Goal: Information Seeking & Learning: Learn about a topic

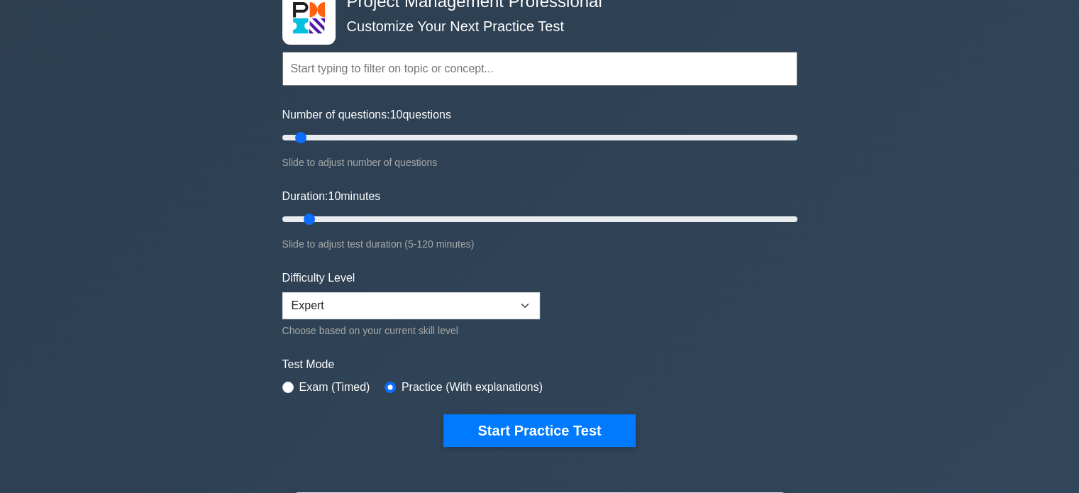
scroll to position [213, 0]
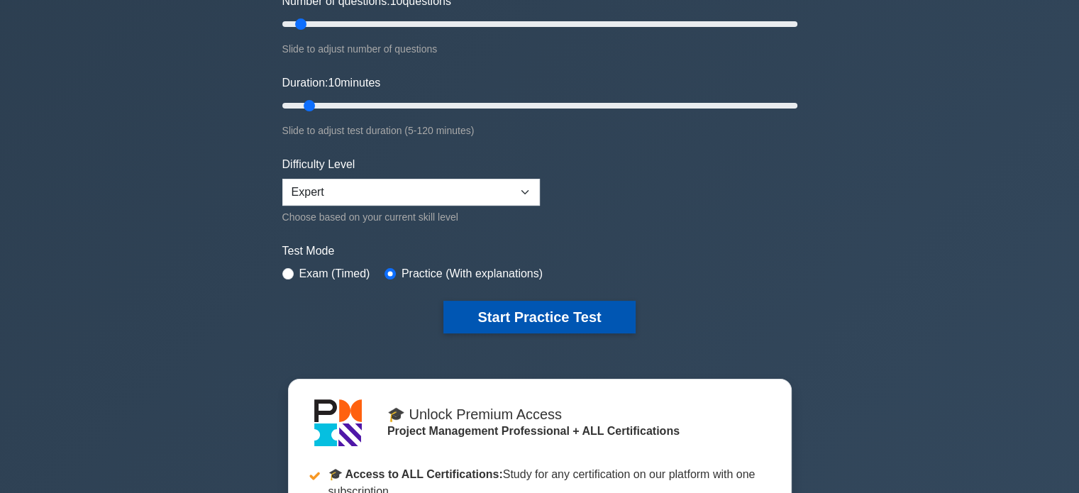
click at [559, 319] on button "Start Practice Test" at bounding box center [540, 317] width 192 height 33
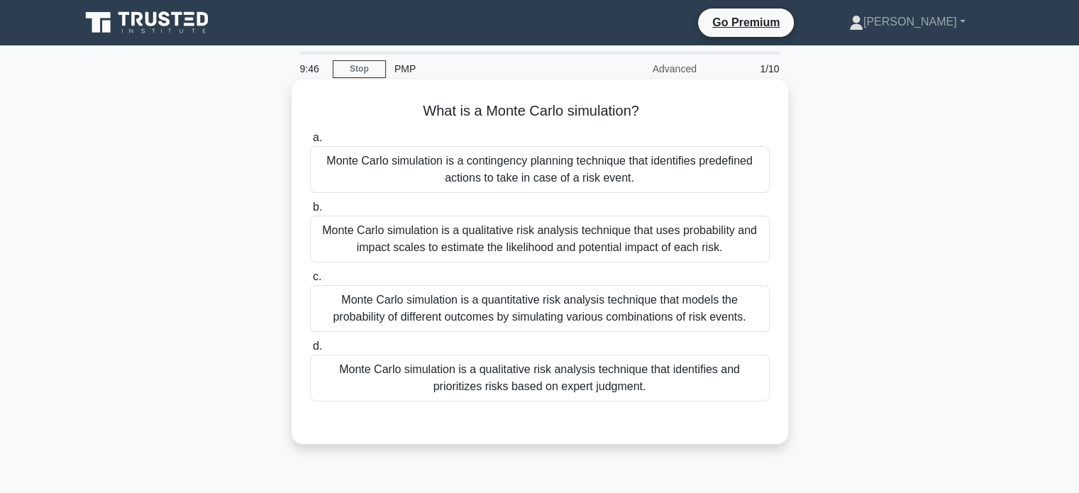
click at [595, 241] on div "Monte Carlo simulation is a qualitative risk analysis technique that uses proba…" at bounding box center [540, 239] width 460 height 47
click at [310, 212] on input "b. Monte Carlo simulation is a qualitative risk analysis technique that uses pr…" at bounding box center [310, 207] width 0 height 9
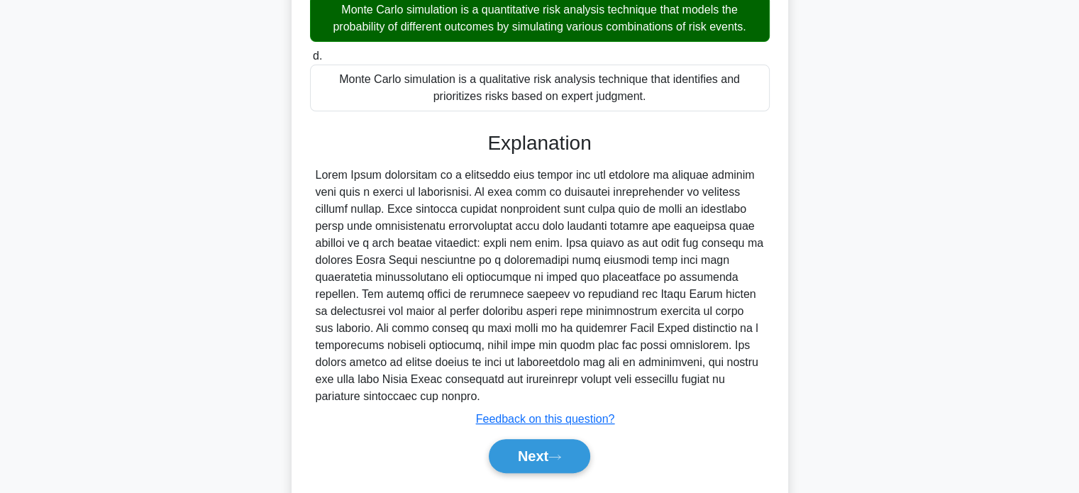
scroll to position [331, 0]
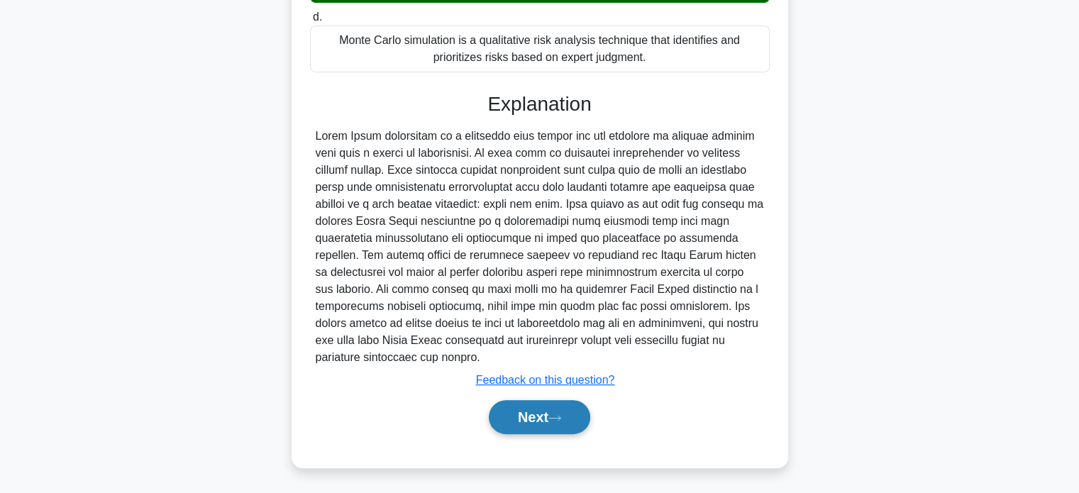
click at [547, 420] on button "Next" at bounding box center [539, 417] width 101 height 34
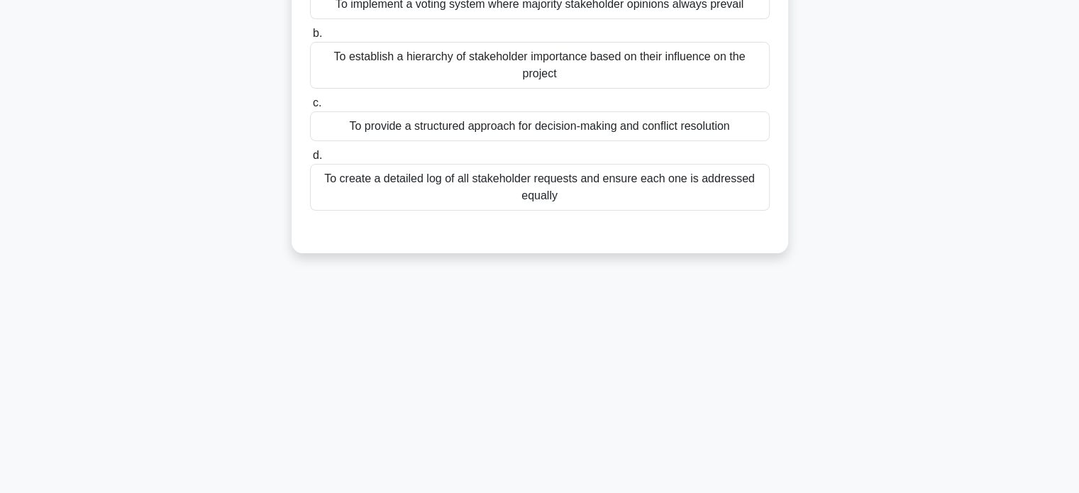
scroll to position [0, 0]
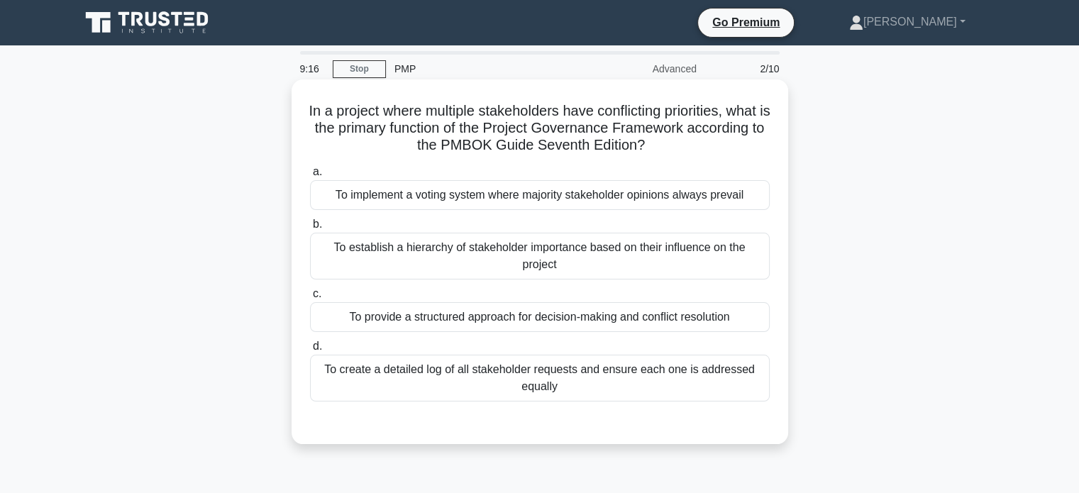
click at [582, 323] on div "To provide a structured approach for decision-making and conflict resolution" at bounding box center [540, 317] width 460 height 30
click at [310, 299] on input "c. To provide a structured approach for decision-making and conflict resolution" at bounding box center [310, 294] width 0 height 9
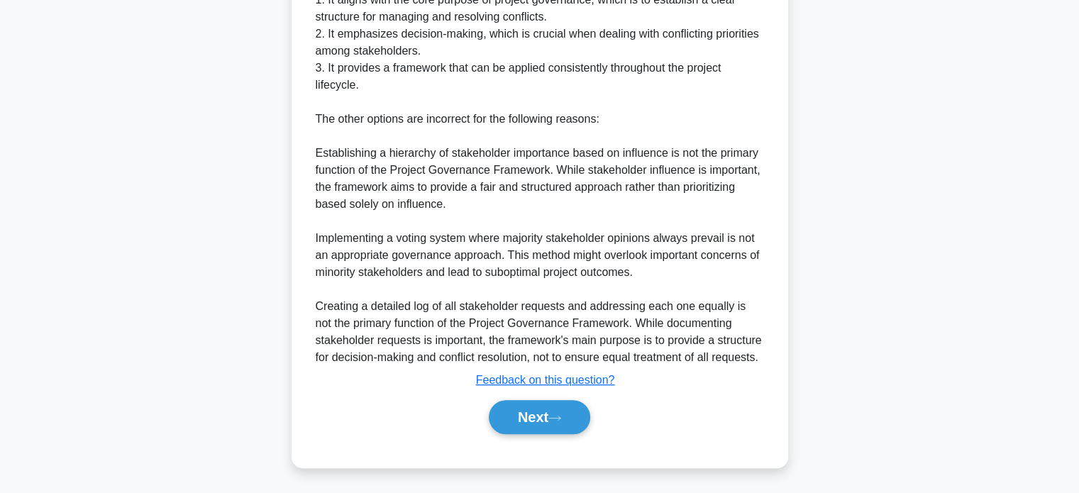
scroll to position [534, 0]
click at [570, 407] on button "Next" at bounding box center [539, 417] width 101 height 34
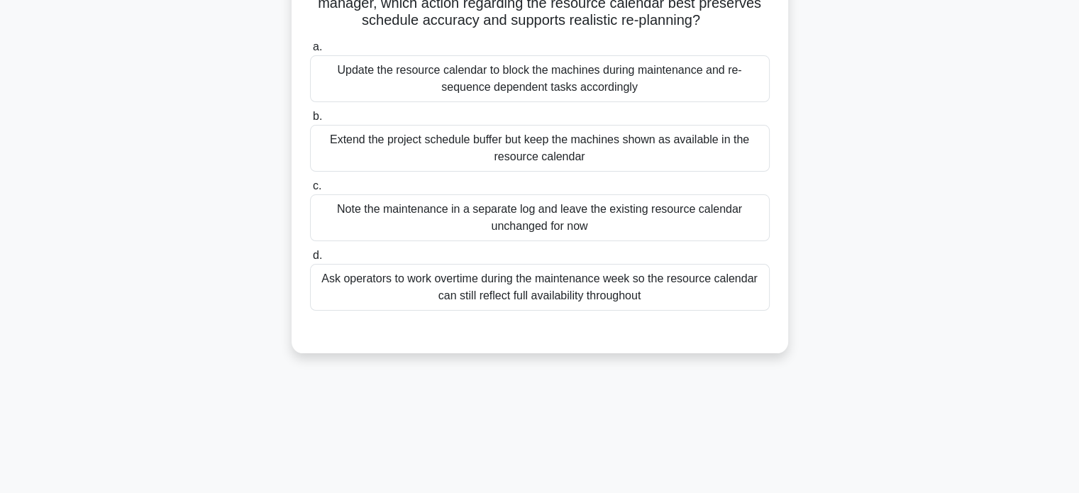
scroll to position [142, 0]
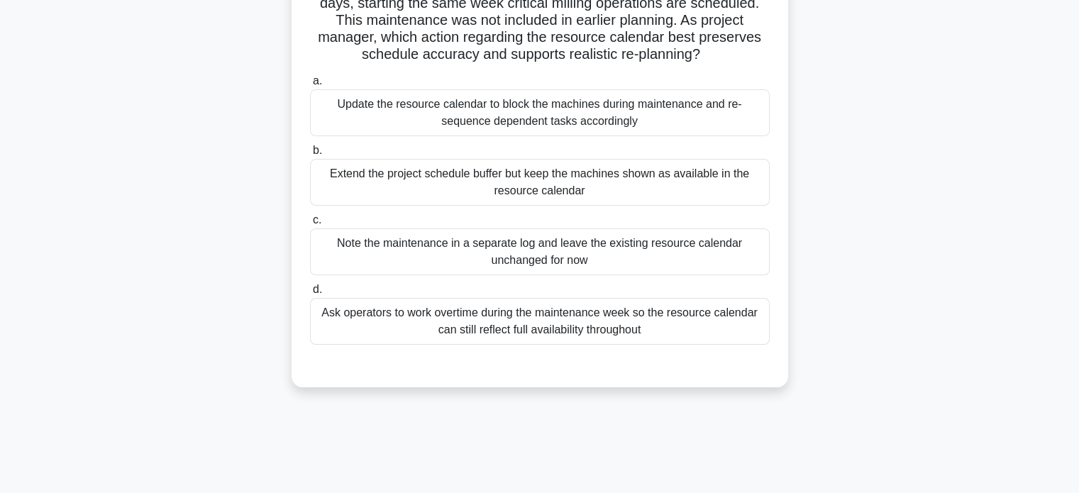
click at [417, 113] on div "Update the resource calendar to block the machines during maintenance and re-se…" at bounding box center [540, 112] width 460 height 47
click at [310, 86] on input "a. Update the resource calendar to block the machines during maintenance and re…" at bounding box center [310, 81] width 0 height 9
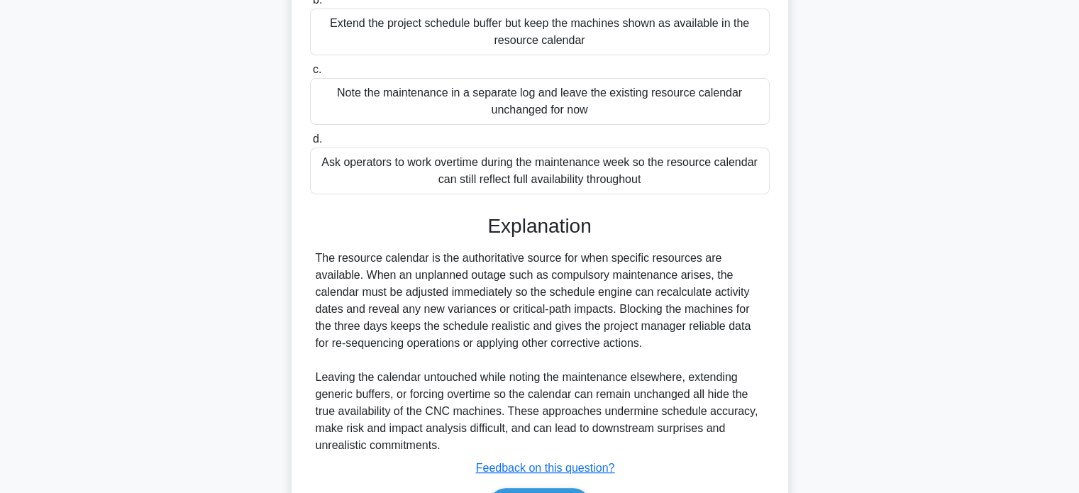
scroll to position [380, 0]
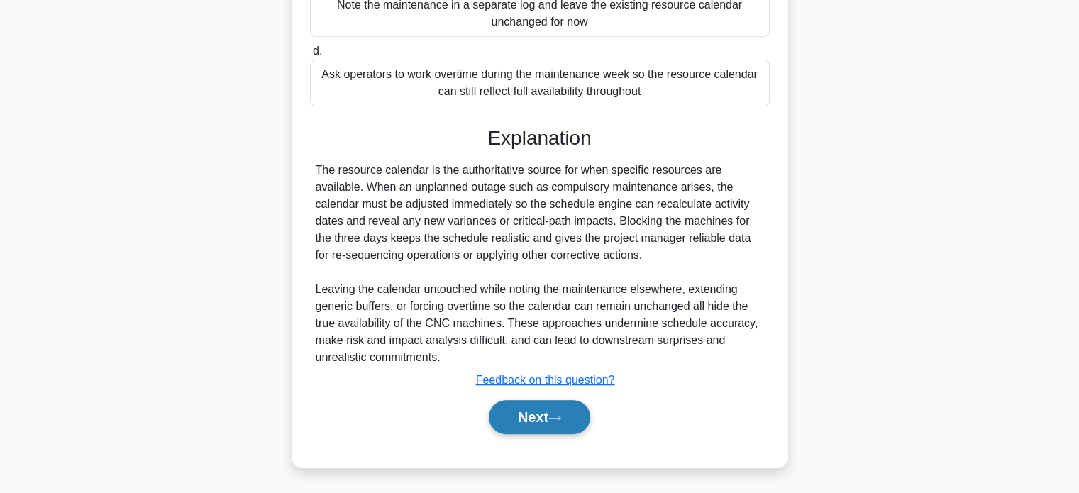
click at [541, 411] on button "Next" at bounding box center [539, 417] width 101 height 34
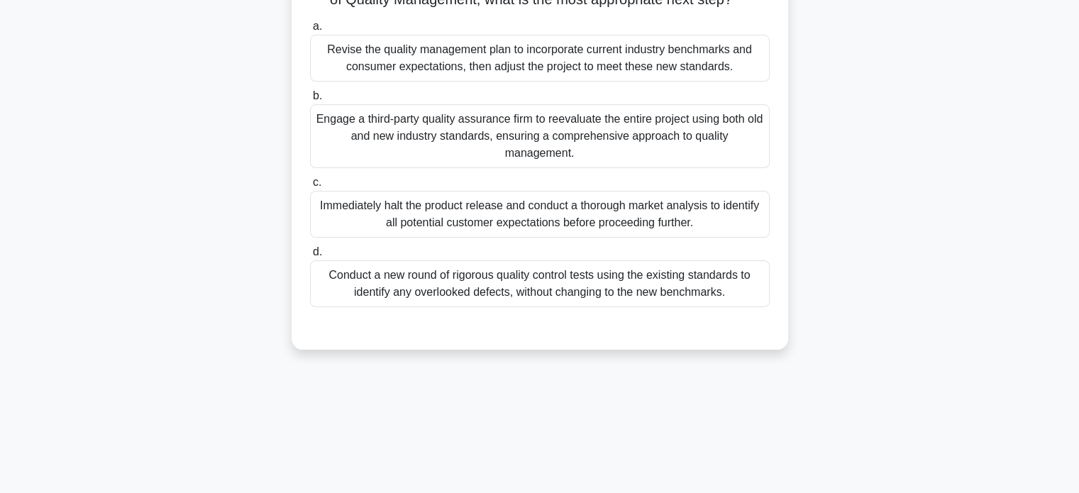
scroll to position [273, 0]
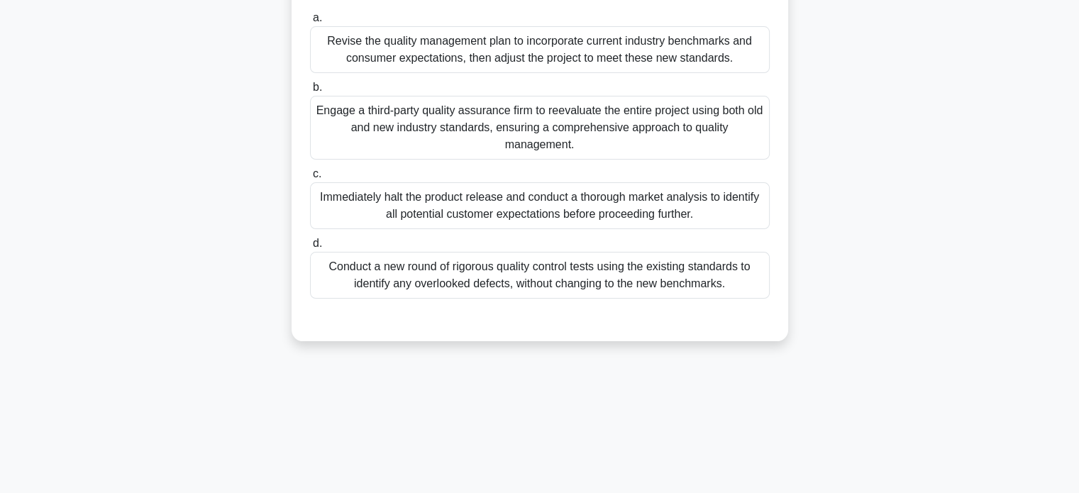
click at [414, 73] on div "Revise the quality management plan to incorporate current industry benchmarks a…" at bounding box center [540, 49] width 460 height 47
click at [310, 23] on input "a. Revise the quality management plan to incorporate current industry benchmark…" at bounding box center [310, 17] width 0 height 9
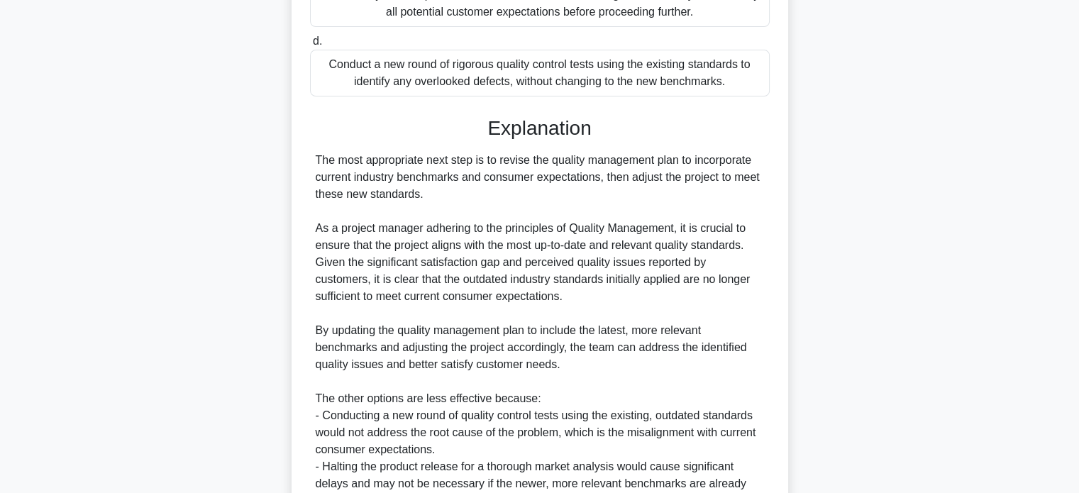
scroll to position [687, 0]
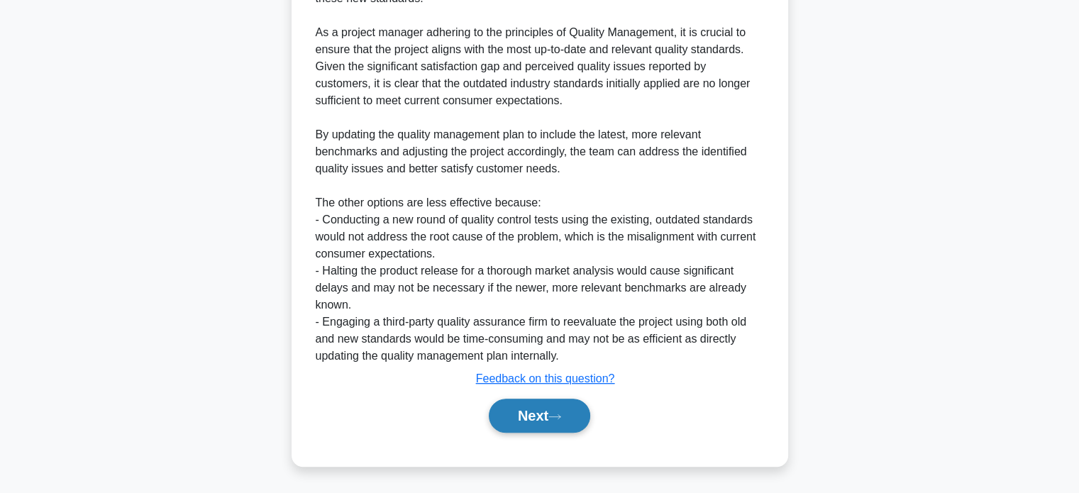
click at [549, 420] on button "Next" at bounding box center [539, 416] width 101 height 34
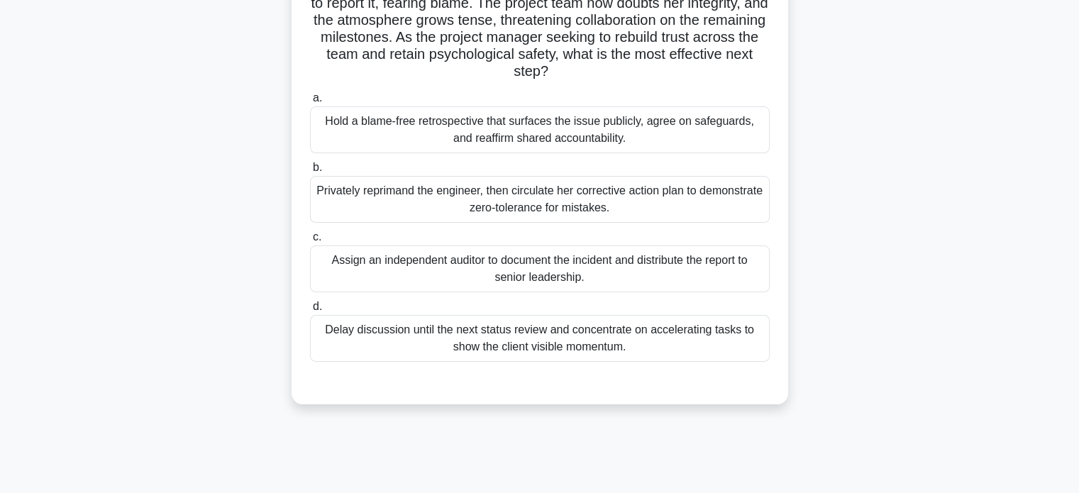
scroll to position [213, 0]
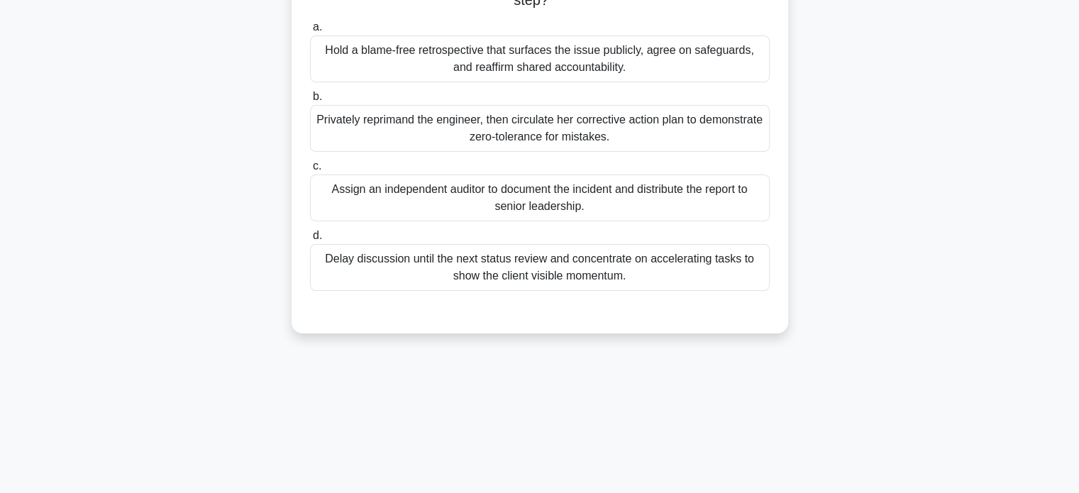
click at [463, 128] on div "Privately reprimand the engineer, then circulate her corrective action plan to …" at bounding box center [540, 128] width 460 height 47
click at [310, 101] on input "b. Privately reprimand the engineer, then circulate her corrective action plan …" at bounding box center [310, 96] width 0 height 9
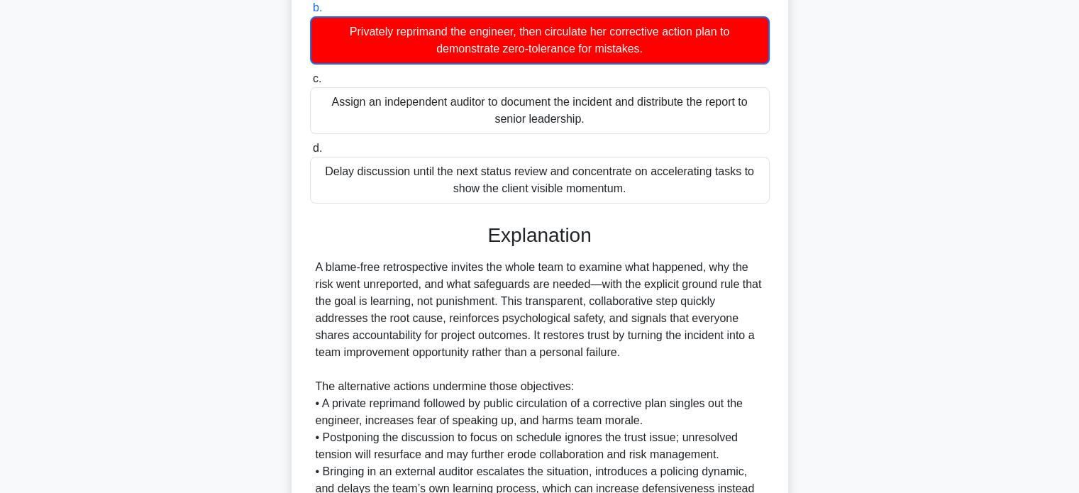
scroll to position [450, 0]
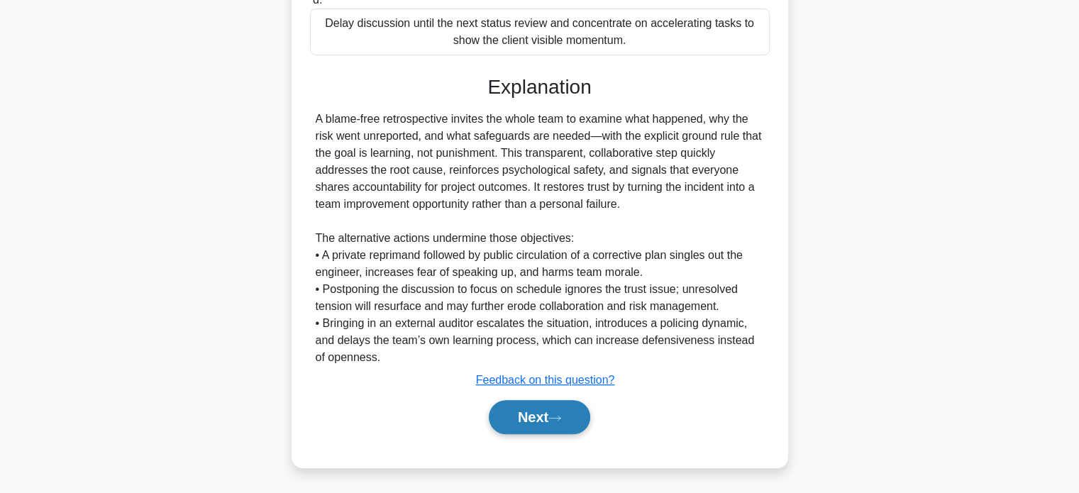
click at [571, 422] on button "Next" at bounding box center [539, 417] width 101 height 34
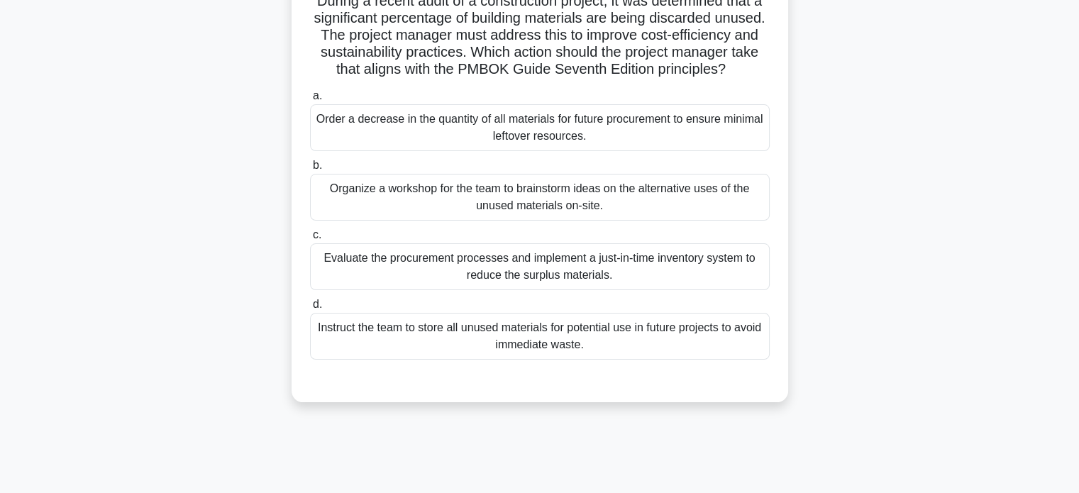
scroll to position [60, 0]
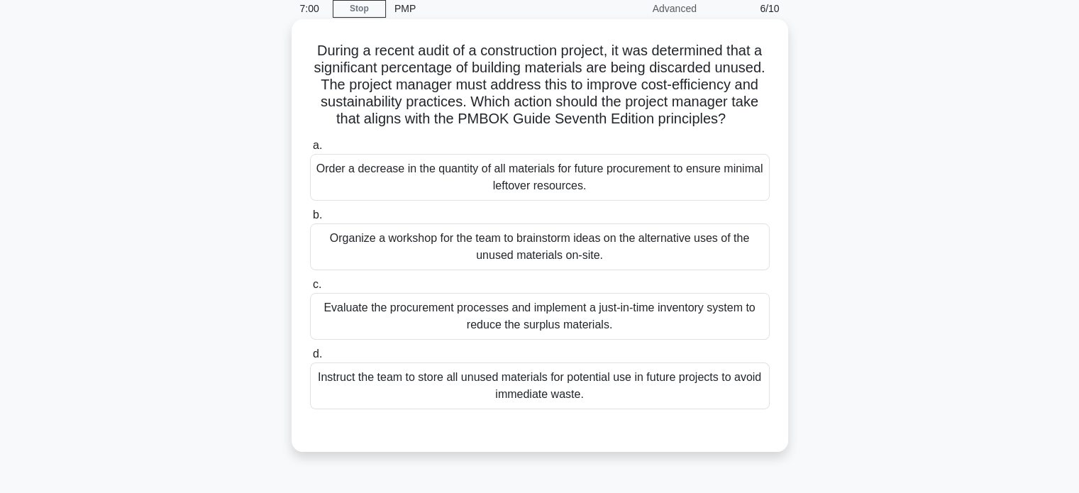
click at [545, 196] on div "Order a decrease in the quantity of all materials for future procurement to ens…" at bounding box center [540, 177] width 460 height 47
click at [310, 150] on input "a. Order a decrease in the quantity of all materials for future procurement to …" at bounding box center [310, 145] width 0 height 9
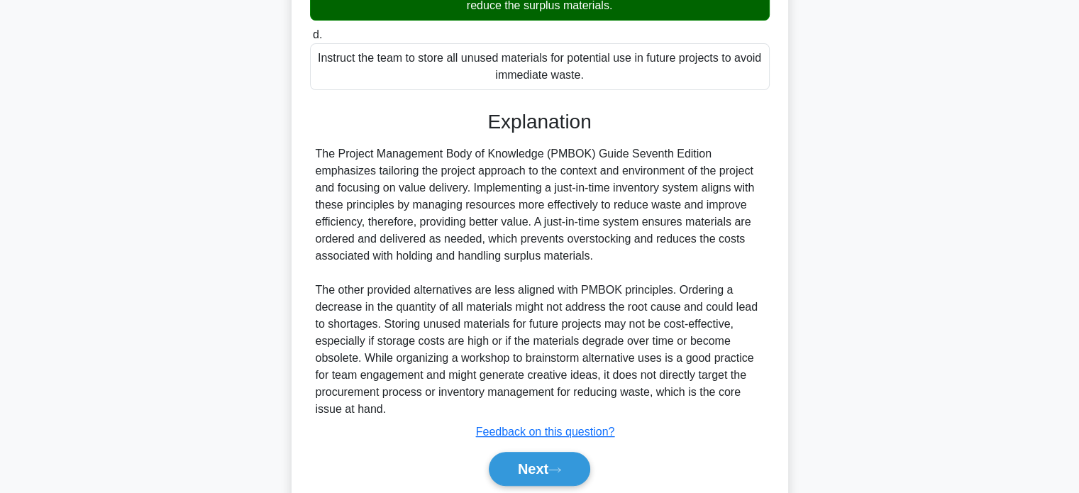
scroll to position [415, 0]
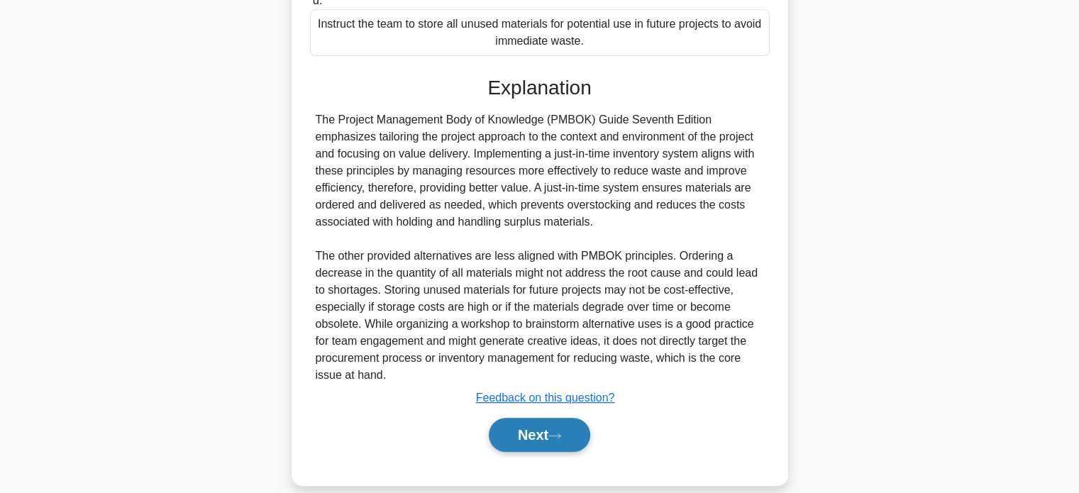
click at [589, 444] on button "Next" at bounding box center [539, 435] width 101 height 34
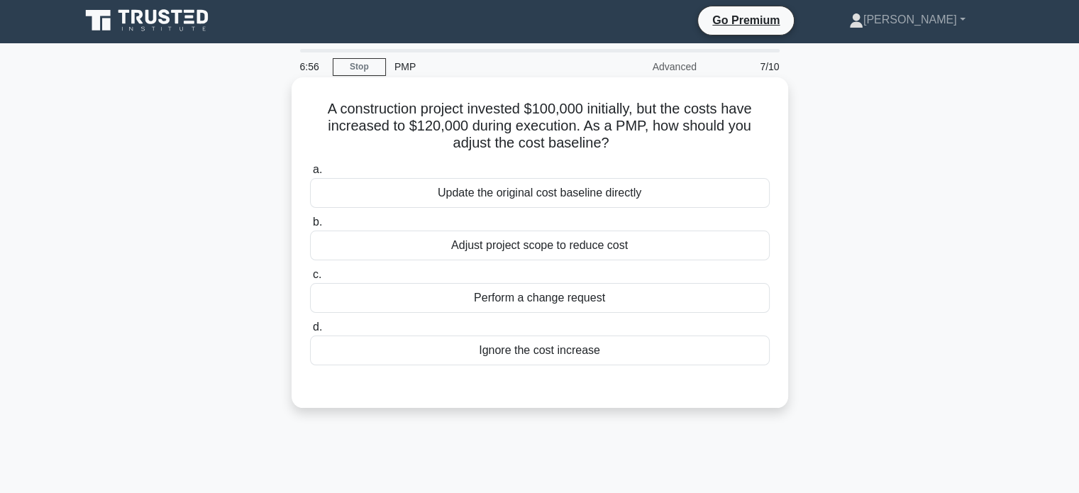
scroll to position [0, 0]
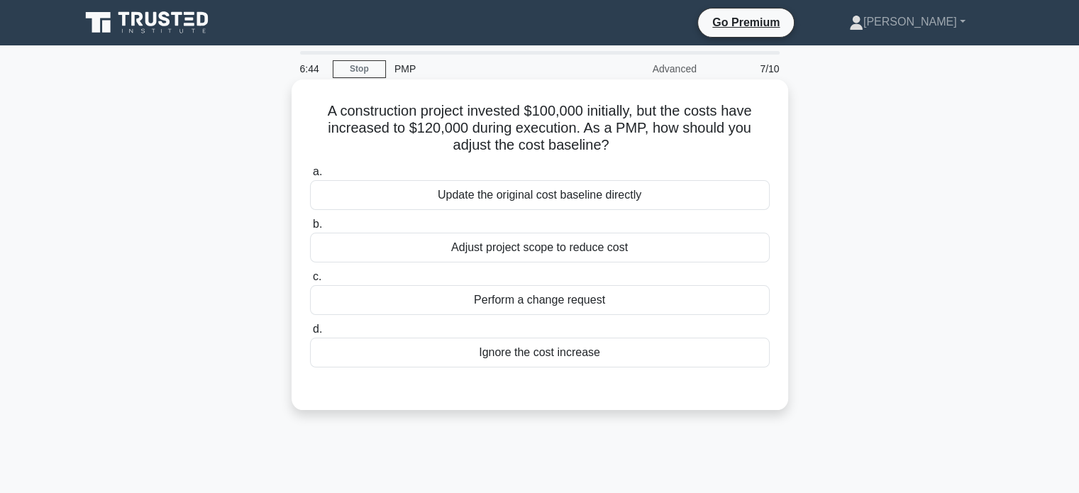
click at [557, 303] on div "Perform a change request" at bounding box center [540, 300] width 460 height 30
click at [310, 282] on input "c. Perform a change request" at bounding box center [310, 277] width 0 height 9
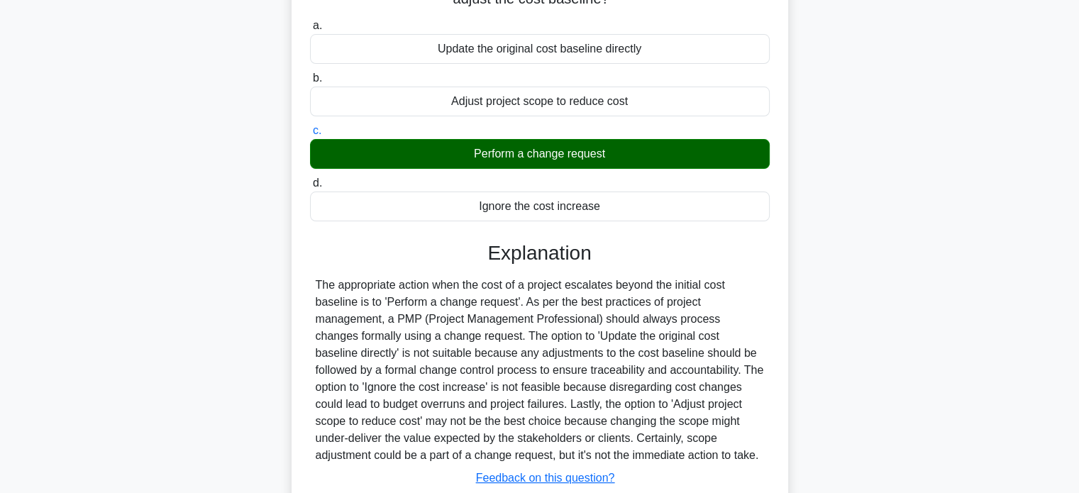
scroll to position [273, 0]
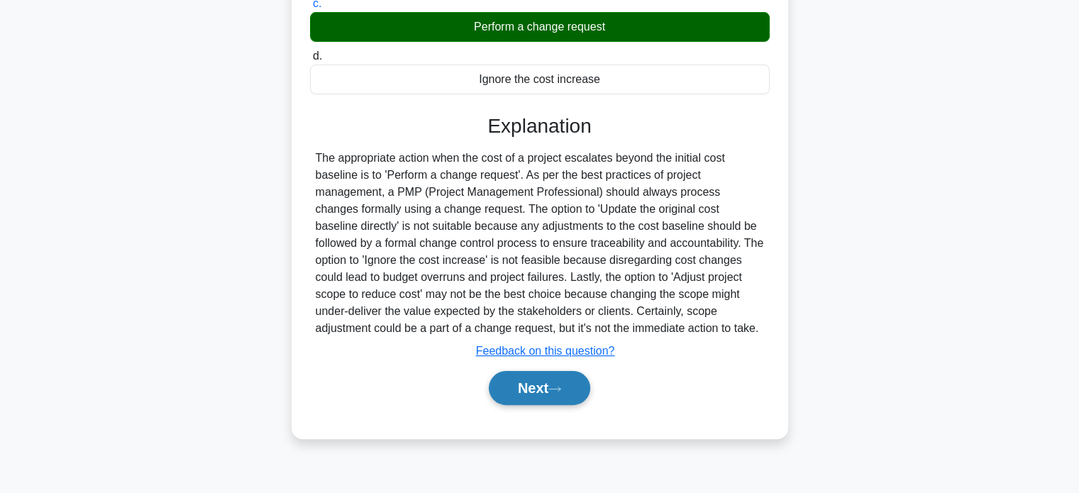
click at [543, 399] on button "Next" at bounding box center [539, 388] width 101 height 34
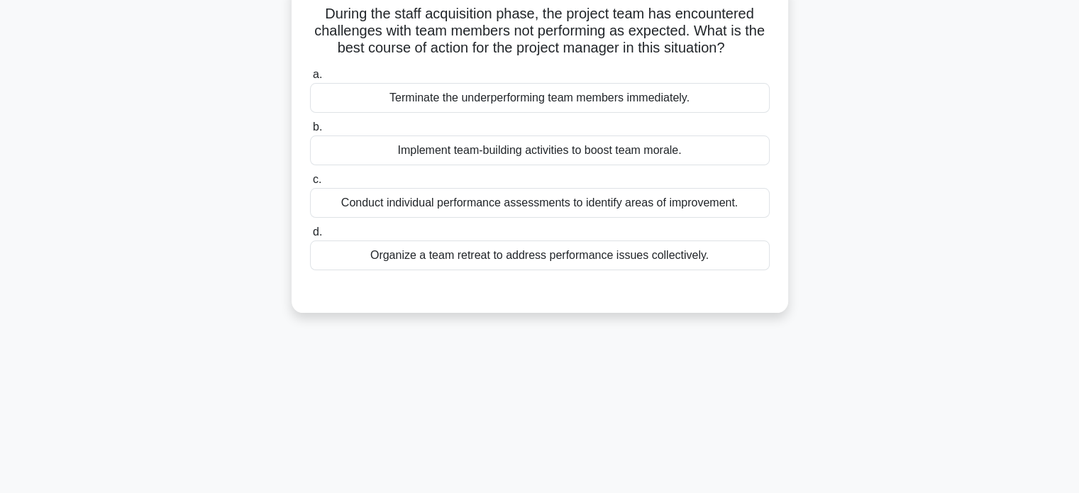
scroll to position [0, 0]
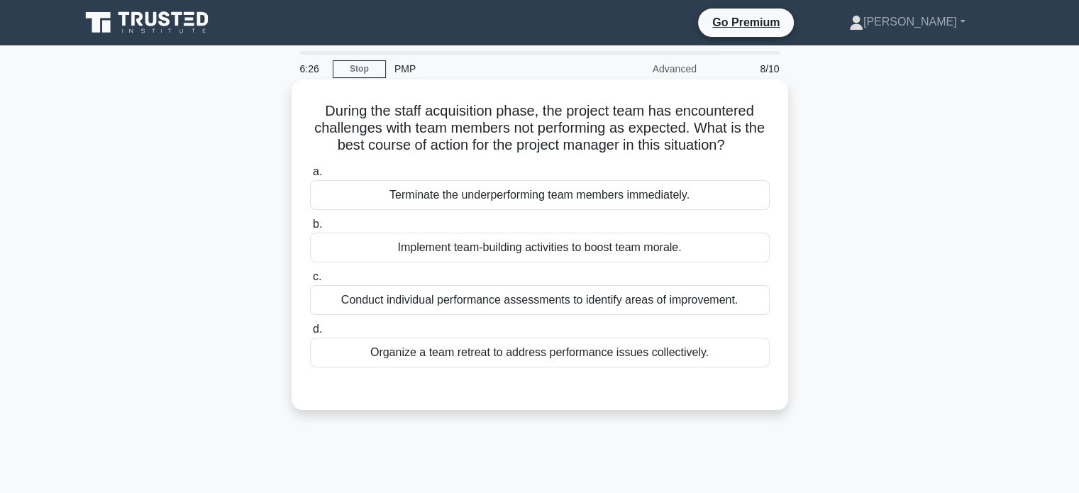
click at [552, 358] on div "Organize a team retreat to address performance issues collectively." at bounding box center [540, 353] width 460 height 30
click at [310, 334] on input "d. Organize a team retreat to address performance issues collectively." at bounding box center [310, 329] width 0 height 9
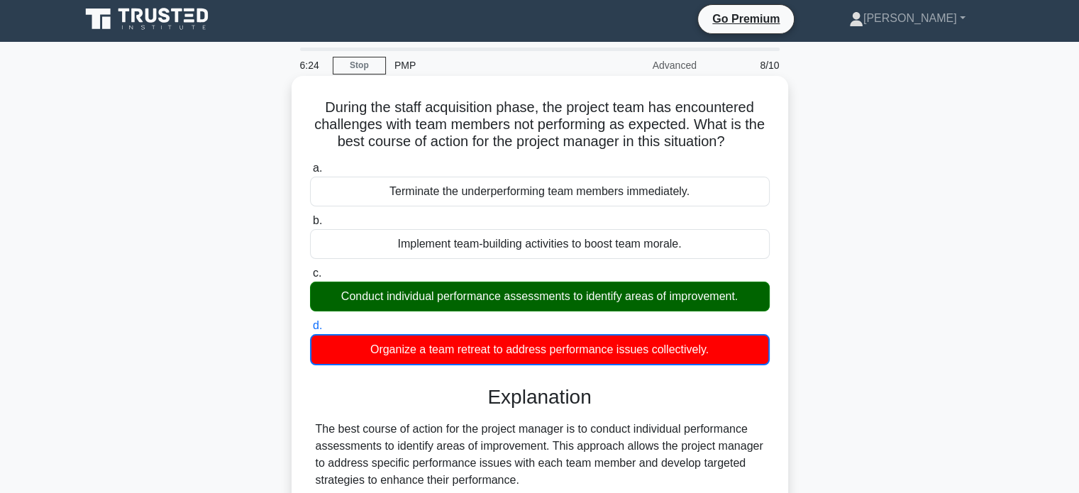
scroll to position [297, 0]
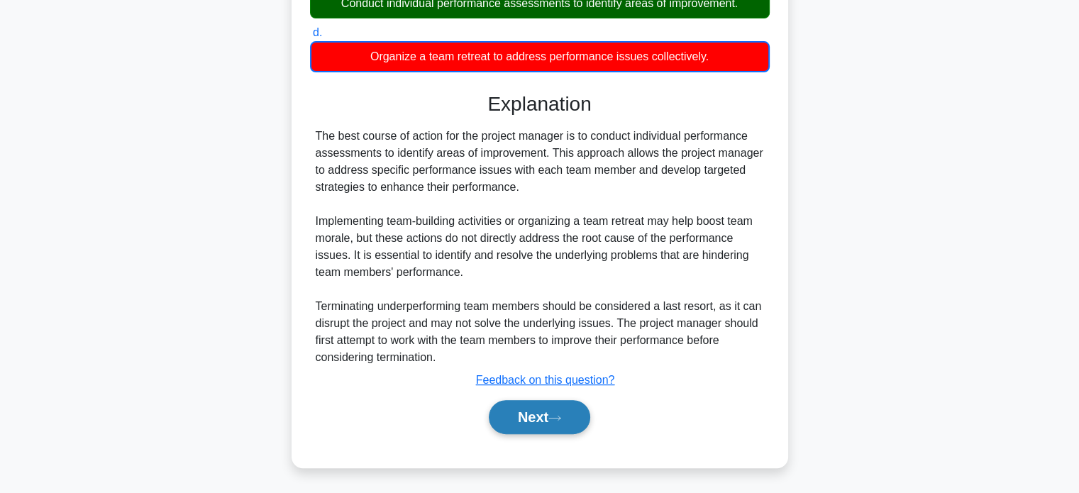
click at [526, 417] on button "Next" at bounding box center [539, 417] width 101 height 34
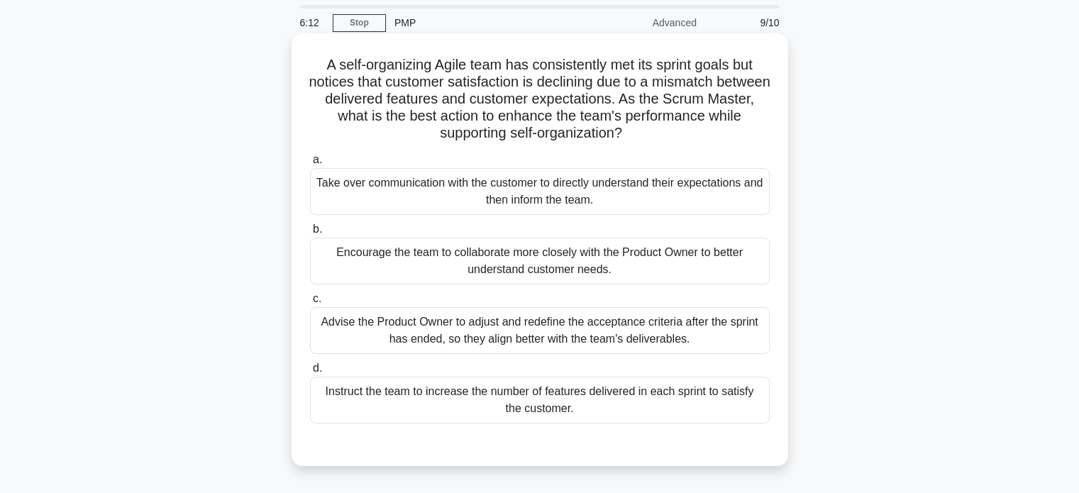
scroll to position [71, 0]
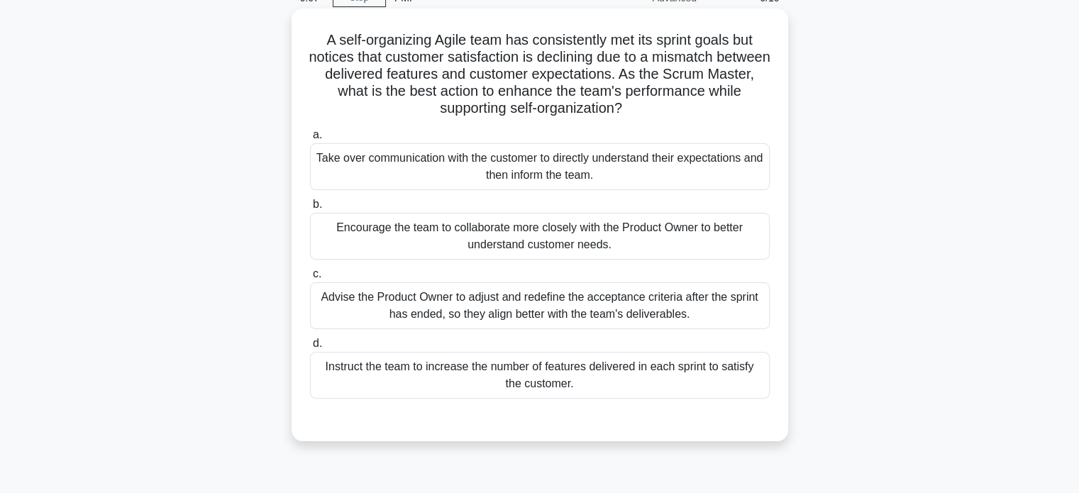
click at [534, 242] on div "Encourage the team to collaborate more closely with the Product Owner to better…" at bounding box center [540, 236] width 460 height 47
click at [310, 209] on input "b. Encourage the team to collaborate more closely with the Product Owner to bet…" at bounding box center [310, 204] width 0 height 9
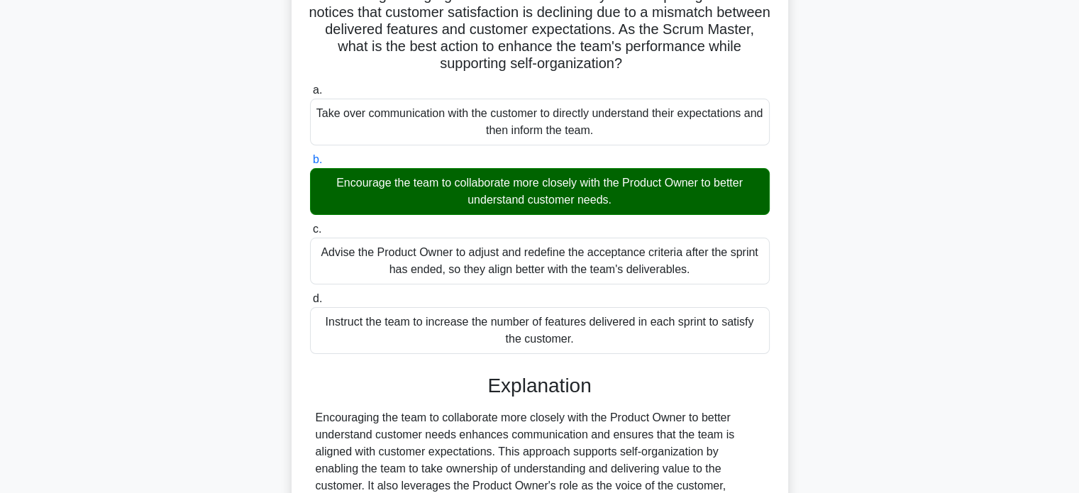
scroll to position [295, 0]
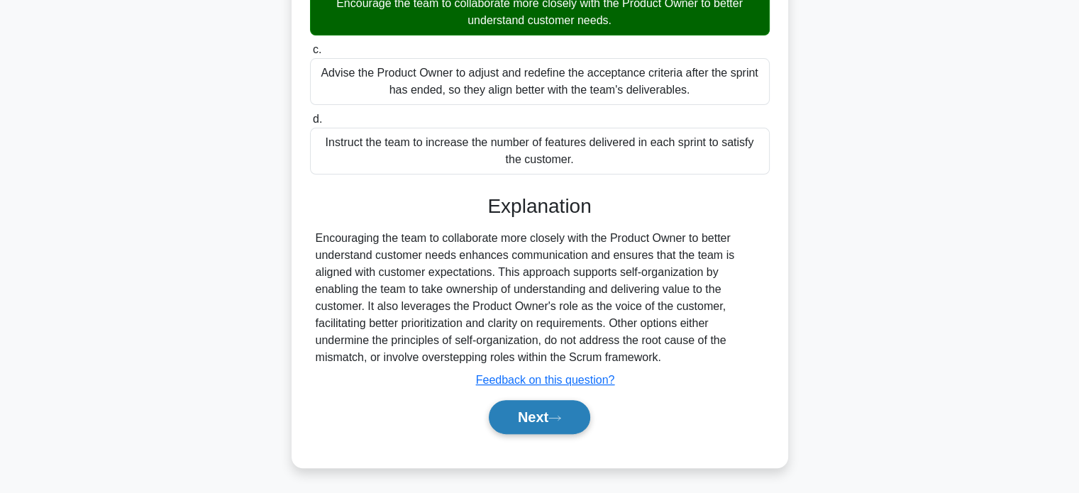
click at [539, 419] on button "Next" at bounding box center [539, 417] width 101 height 34
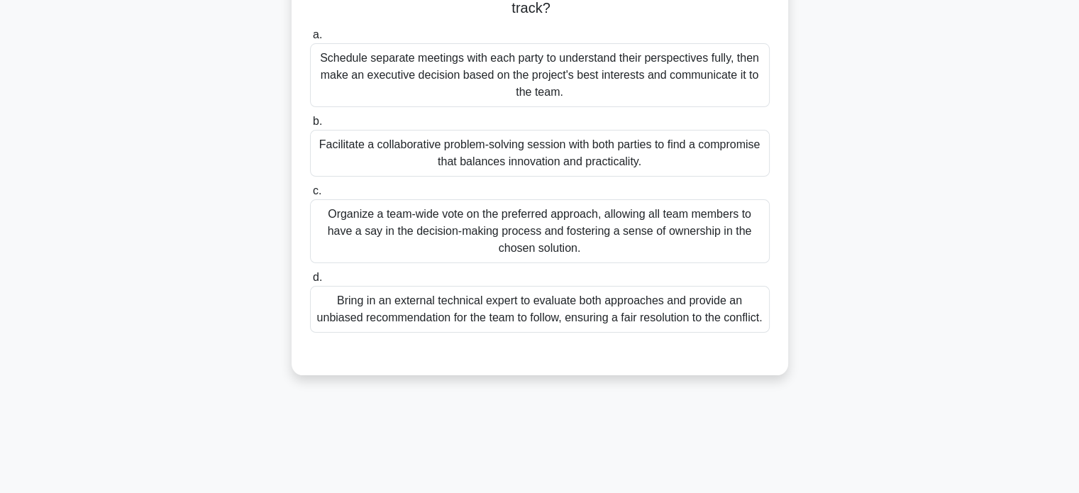
click at [585, 221] on div "Organize a team-wide vote on the preferred approach, allowing all team members …" at bounding box center [540, 231] width 460 height 64
click at [310, 196] on input "c. Organize a team-wide vote on the preferred approach, allowing all team membe…" at bounding box center [310, 191] width 0 height 9
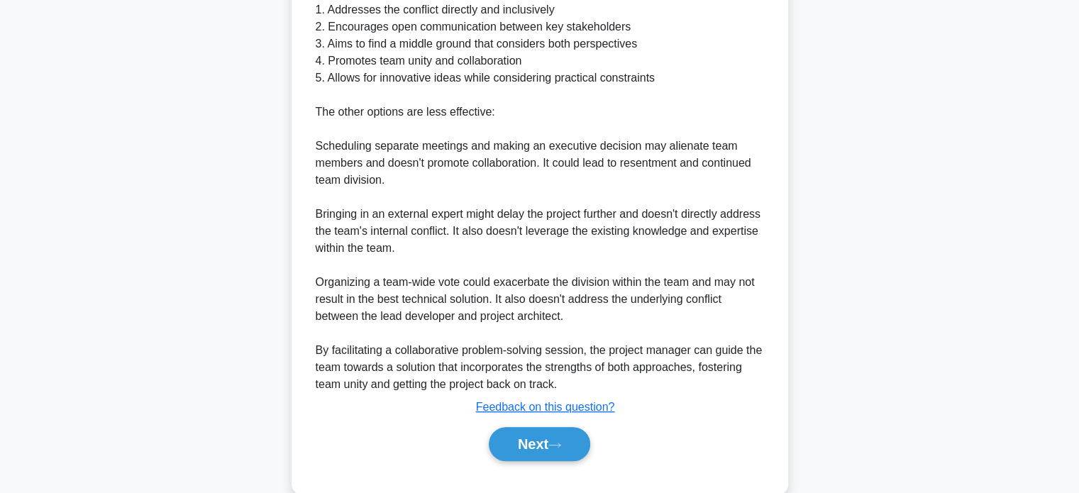
scroll to position [791, 0]
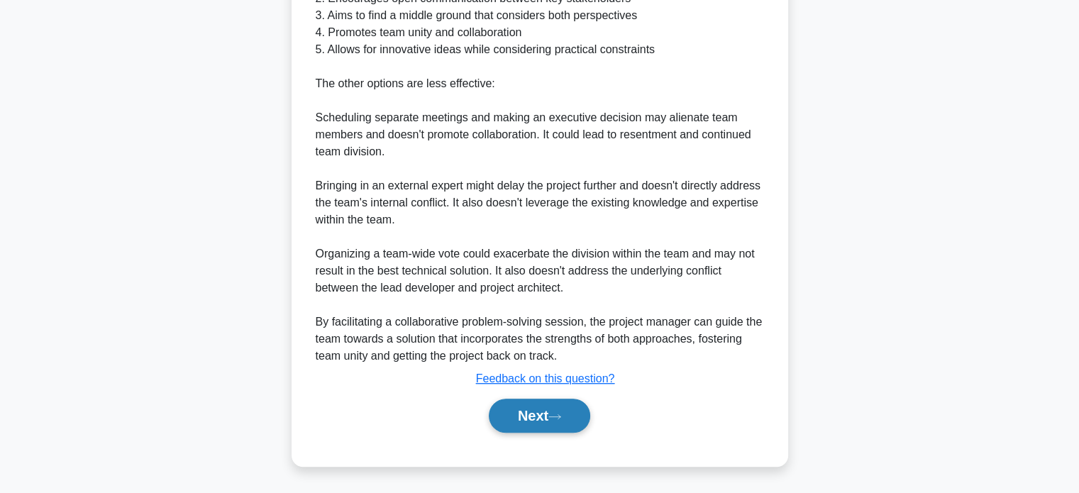
click at [559, 407] on button "Next" at bounding box center [539, 416] width 101 height 34
click at [562, 425] on button "Next" at bounding box center [539, 416] width 101 height 34
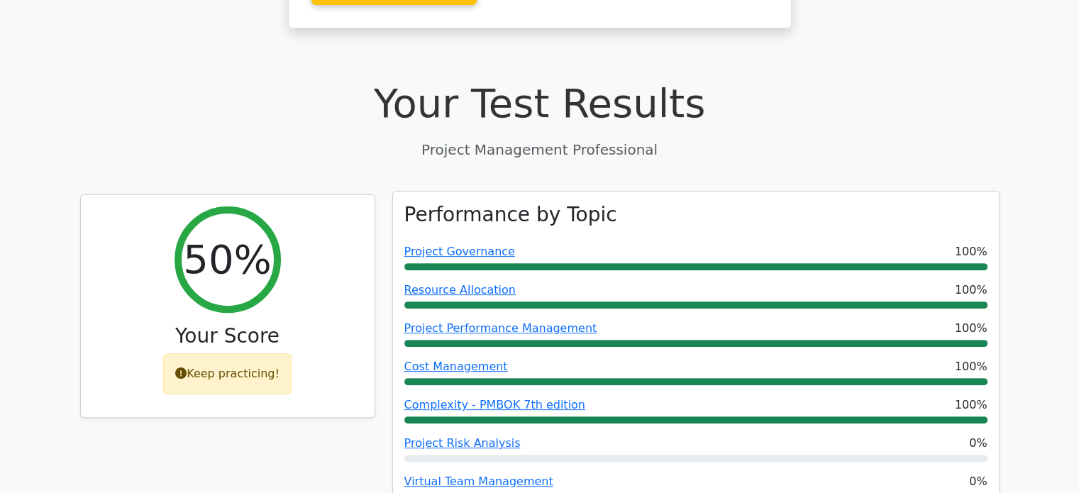
scroll to position [639, 0]
